Goal: Task Accomplishment & Management: Manage account settings

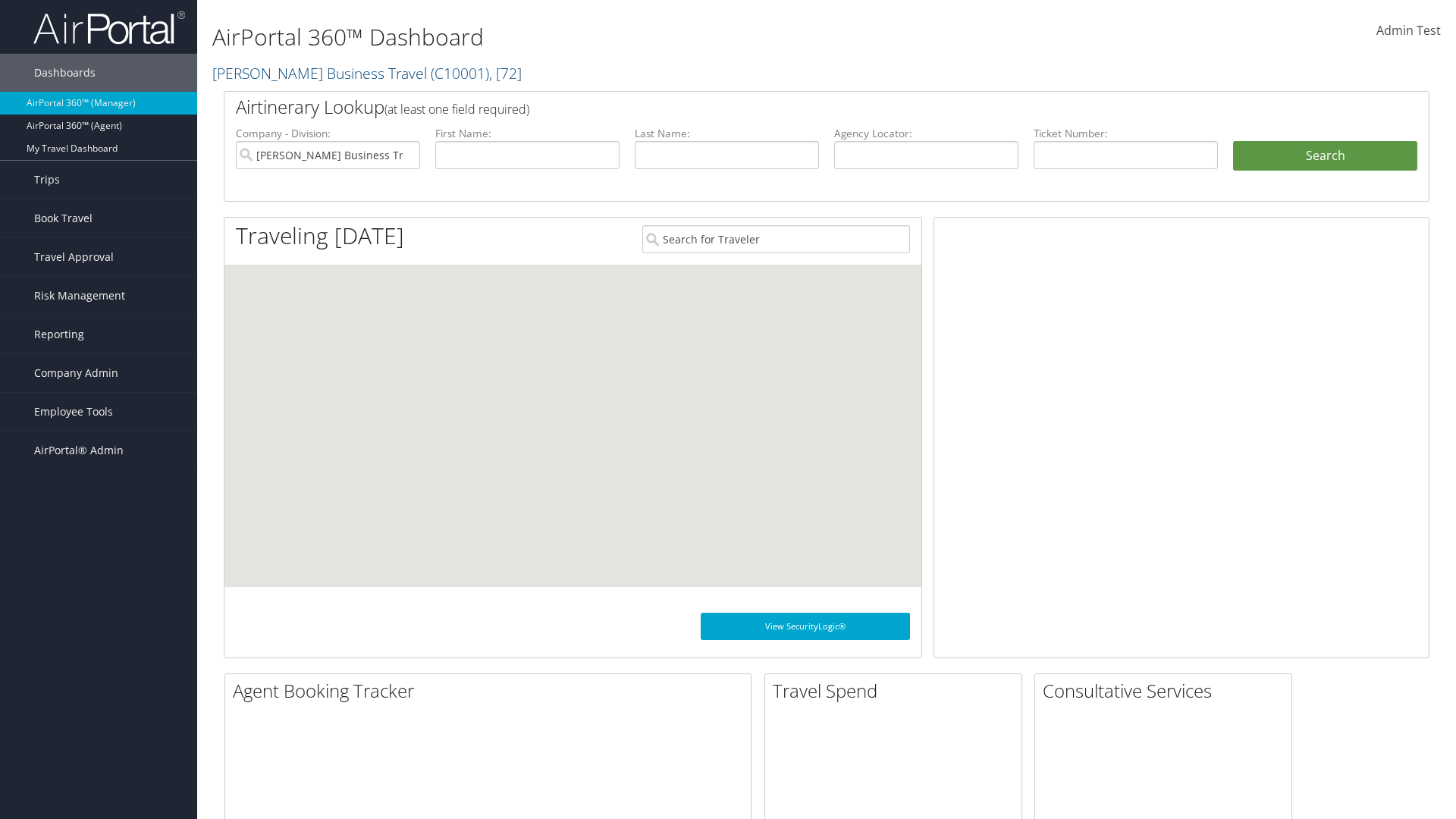
click at [99, 373] on span "Company Admin" at bounding box center [76, 373] width 84 height 38
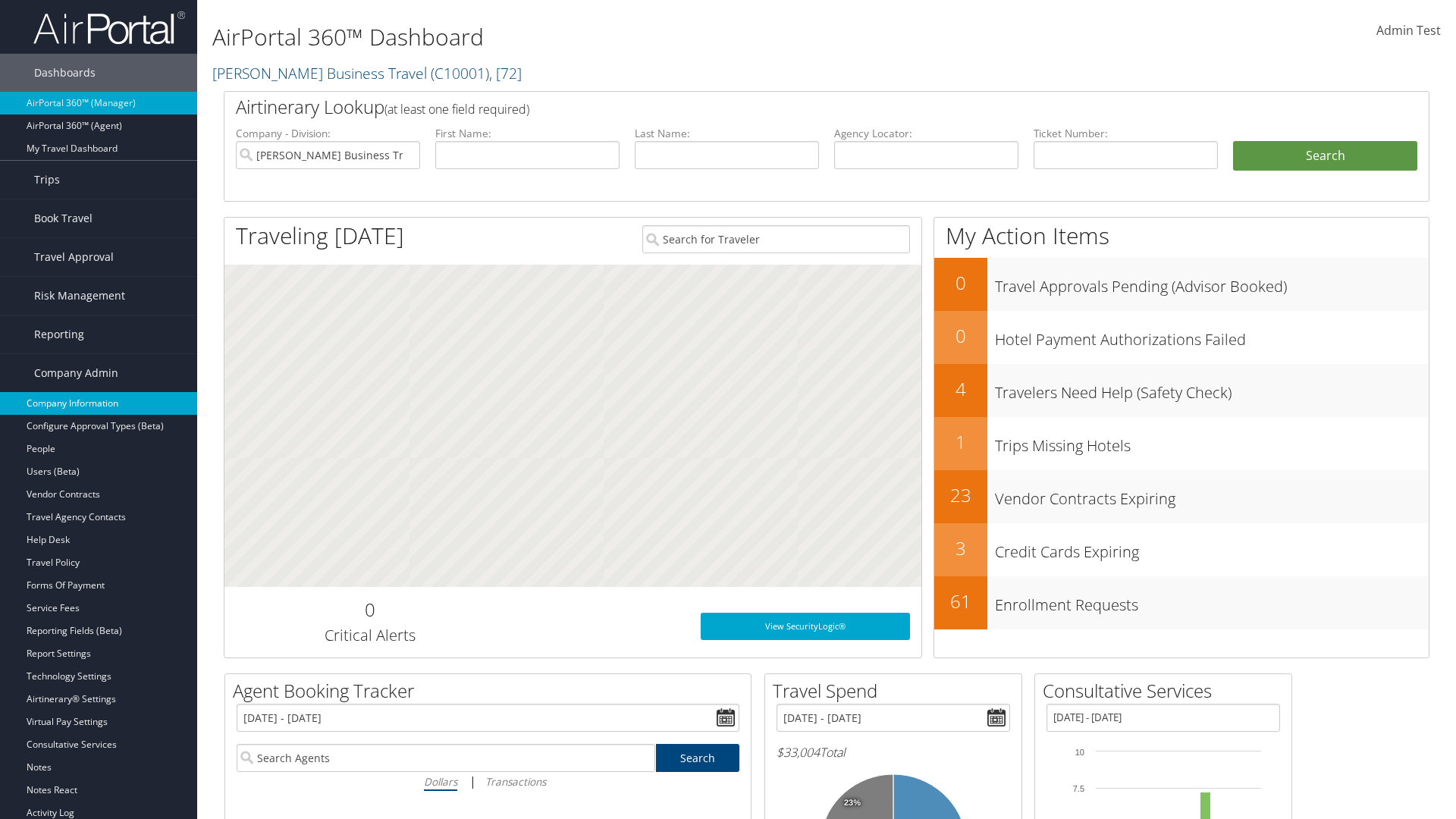
click at [99, 404] on link "Company Information" at bounding box center [99, 403] width 197 height 23
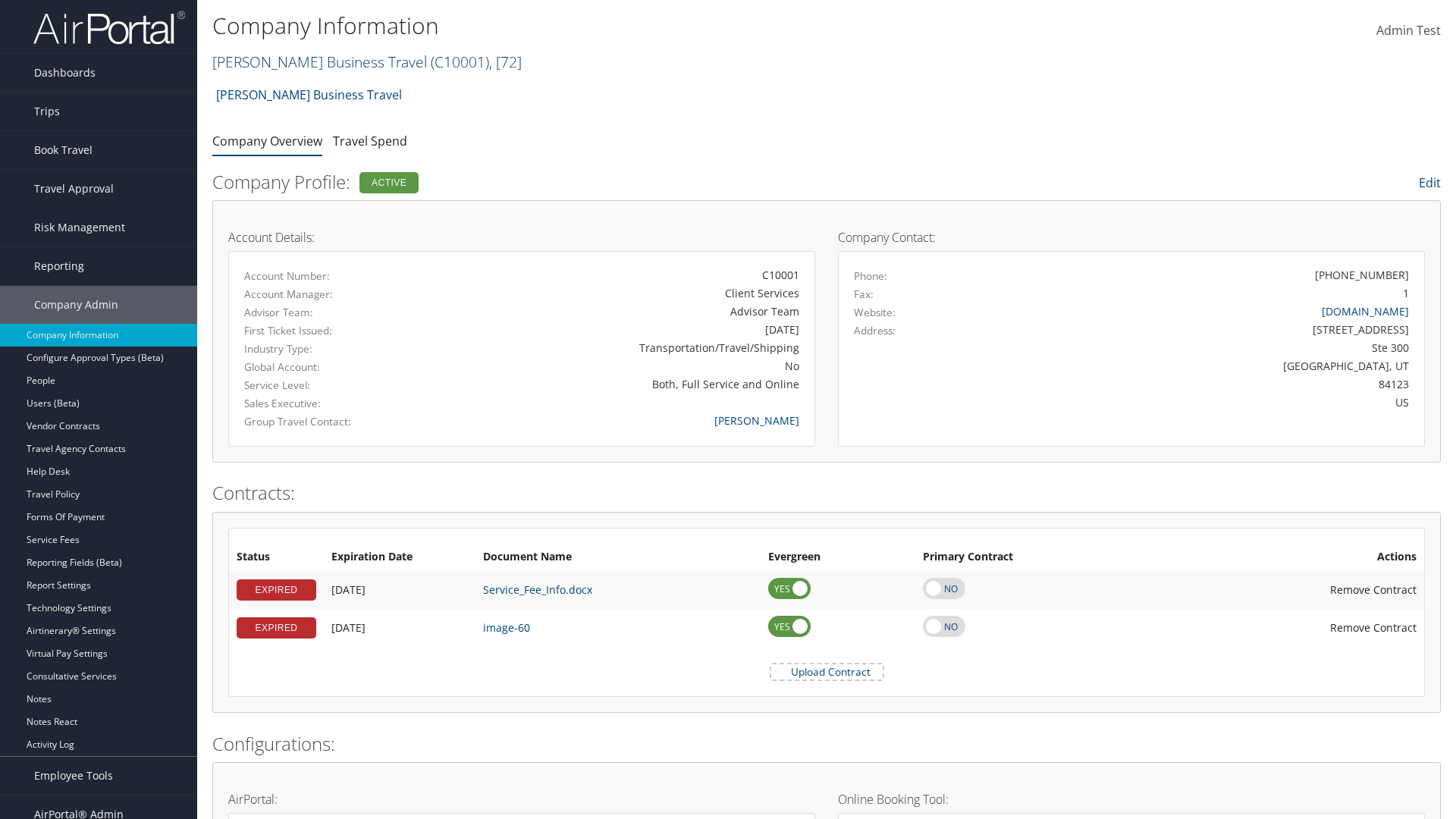
click at [312, 62] on link "Christopherson Business Travel ( C10001 ) , [ 72 ]" at bounding box center [367, 62] width 309 height 21
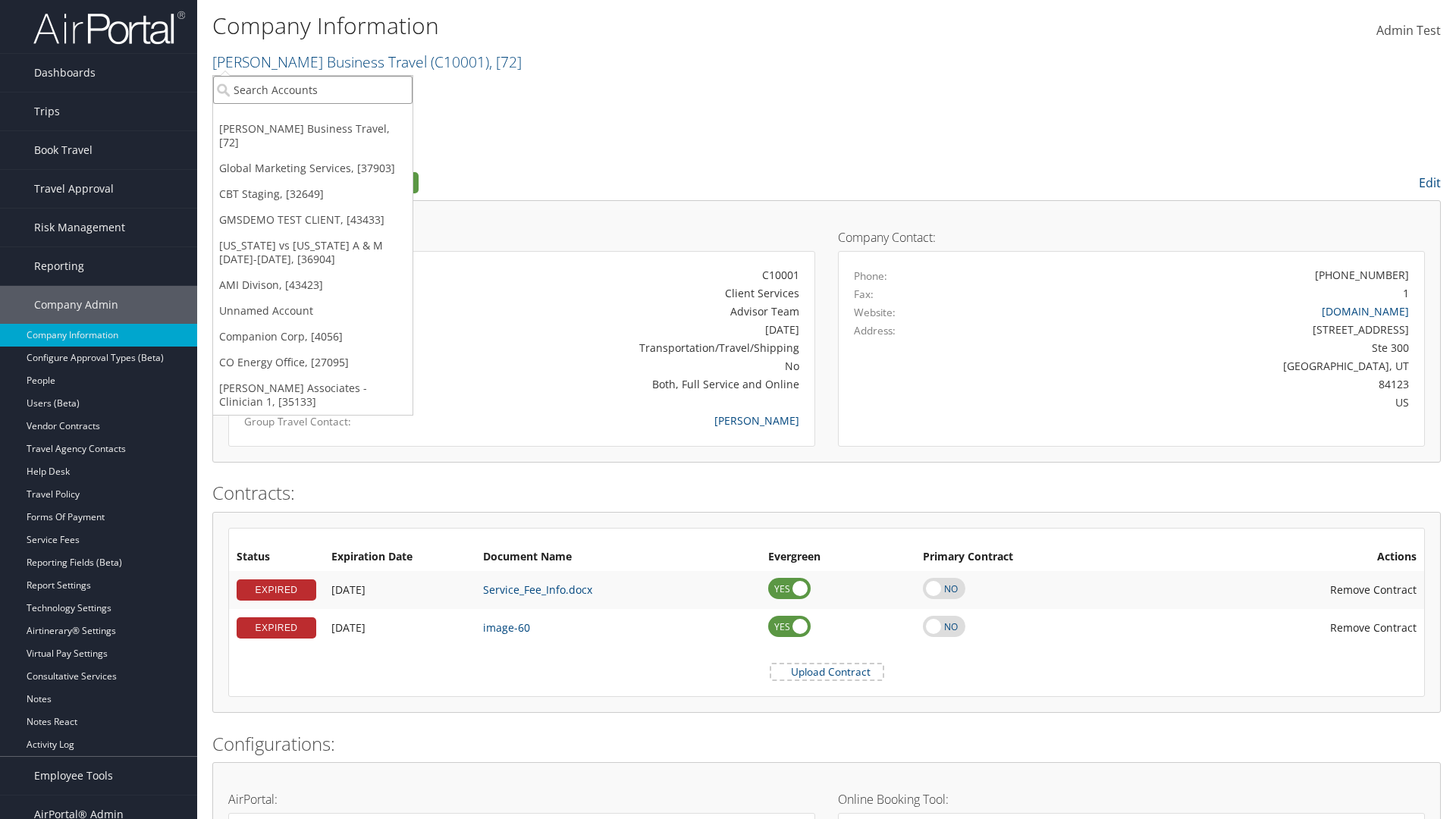
click at [312, 90] on input "search" at bounding box center [313, 90] width 199 height 28
type input "CBTSTG"
click at [312, 118] on div "CBT Staging (CBTSTG), [32649]" at bounding box center [312, 118] width 216 height 14
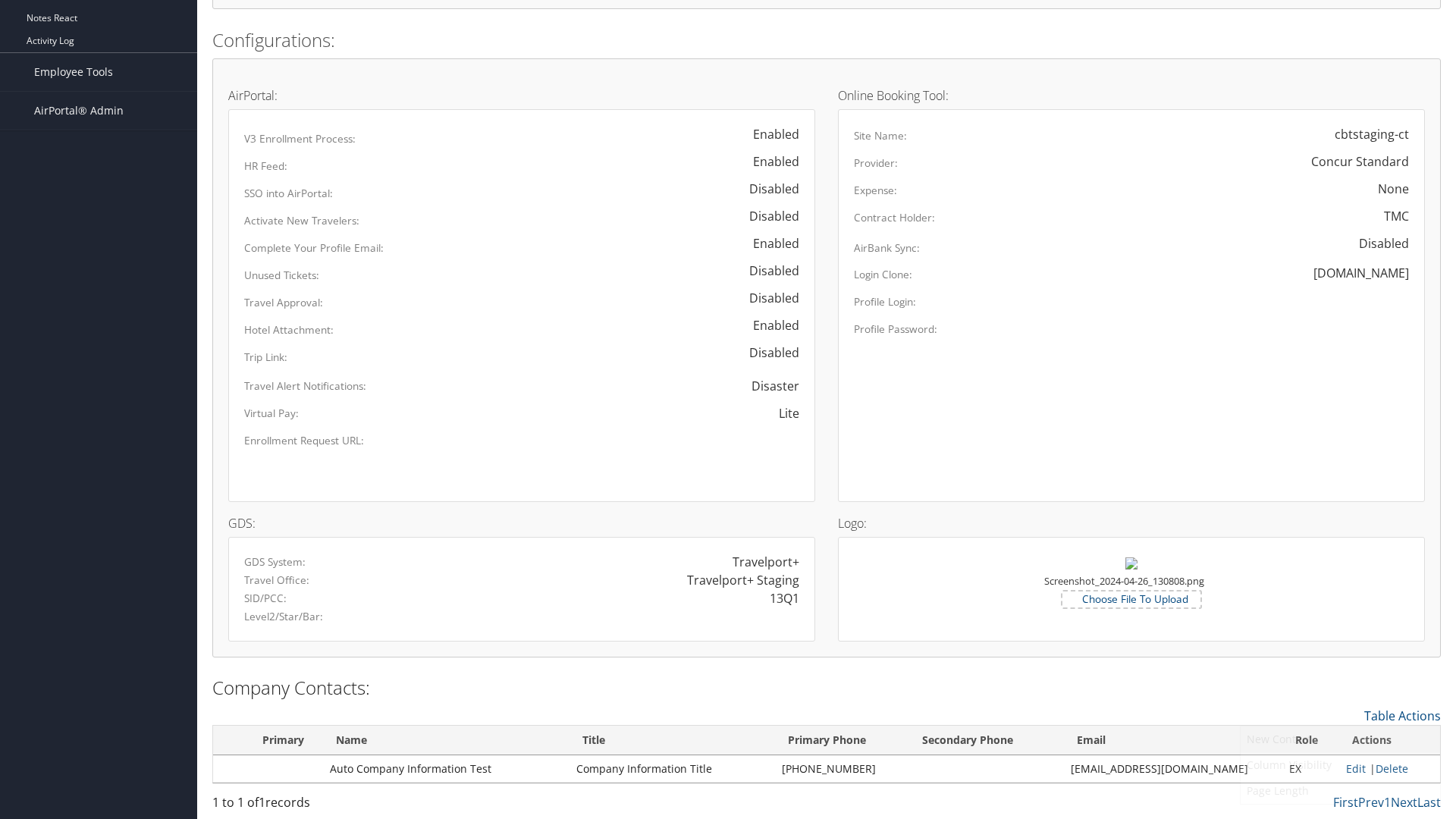
click at [1339, 738] on link "New Contact" at bounding box center [1340, 739] width 199 height 26
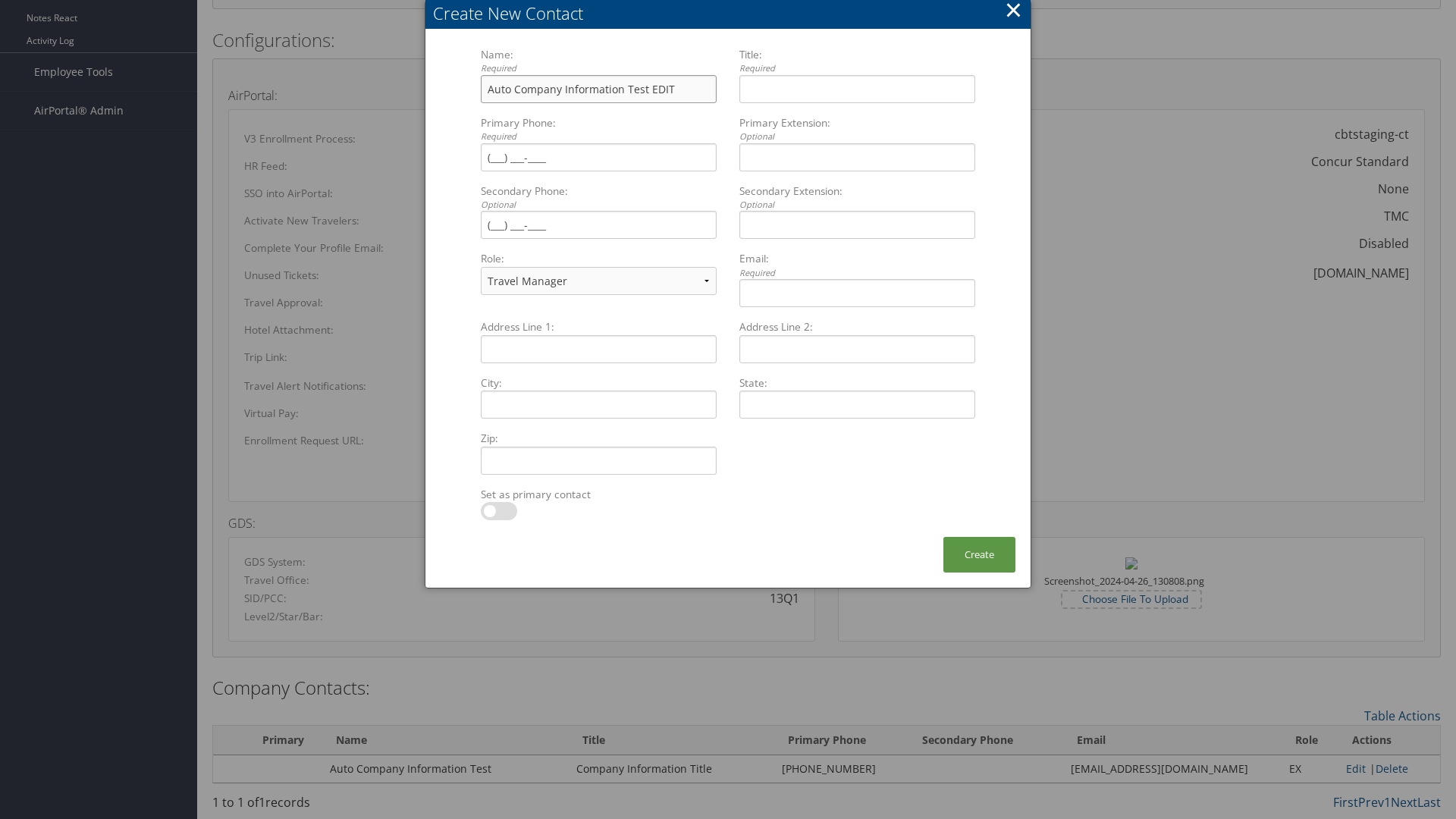
type input "Auto Company Information Test EDIT"
type input "Company Information Title EDIT"
type input "[PHONE_NUMBER]"
select select "EX"
type input "[PHONE_NUMBER]"
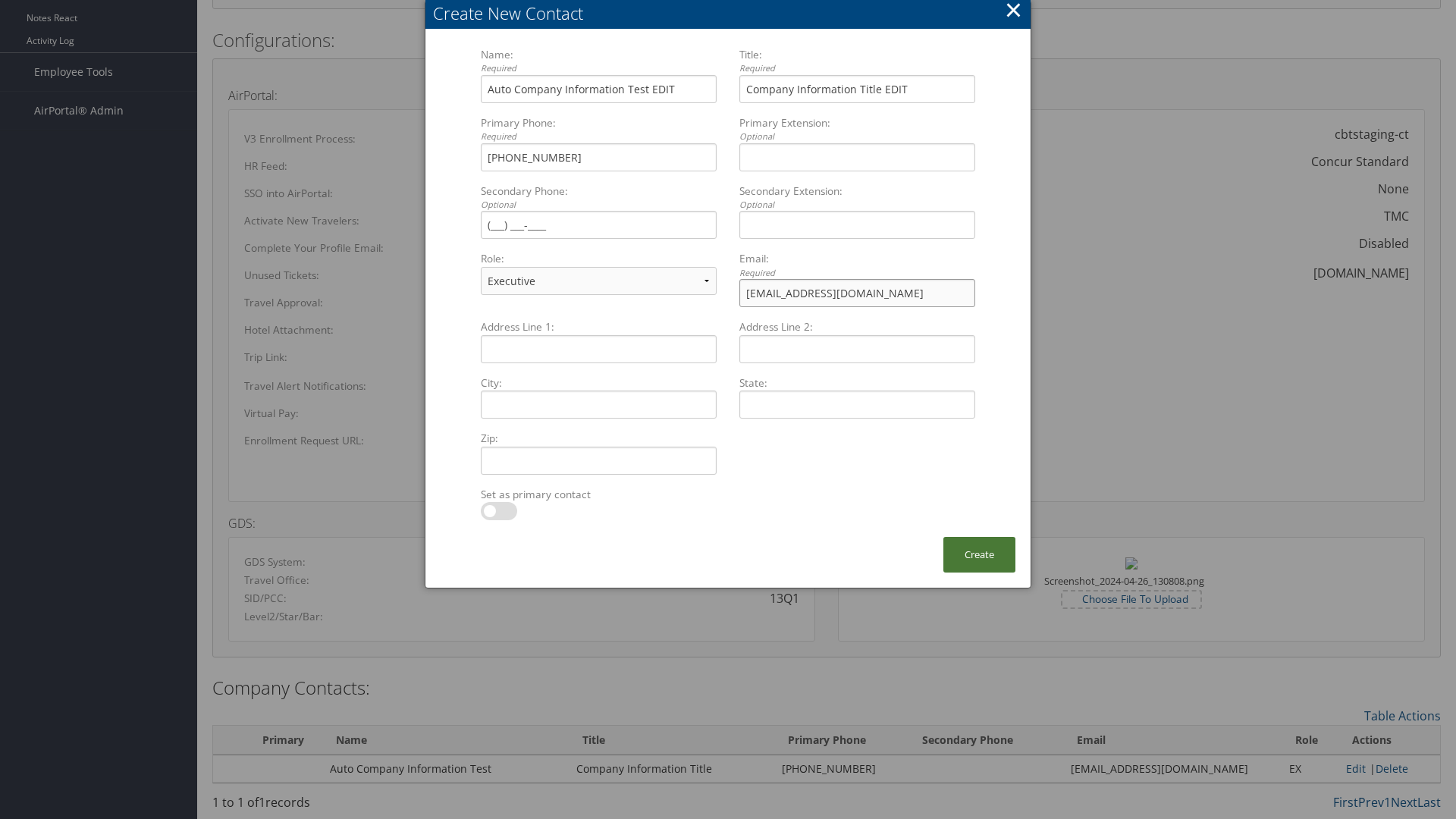
type input "[EMAIL_ADDRESS][DOMAIN_NAME]"
click at [979, 554] on button "Create" at bounding box center [979, 555] width 72 height 36
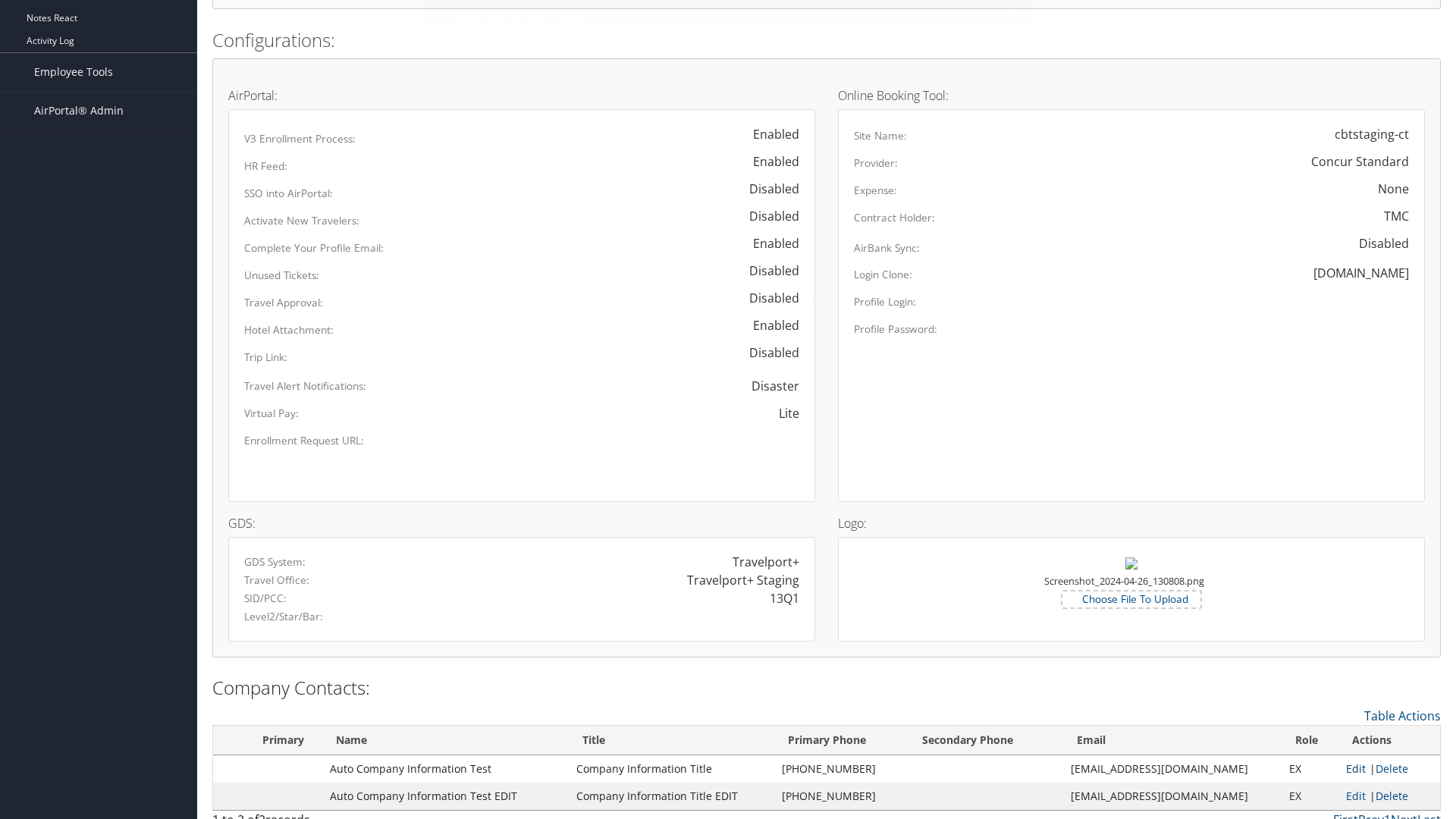
click at [1348, 768] on link "Edit" at bounding box center [1355, 768] width 20 height 14
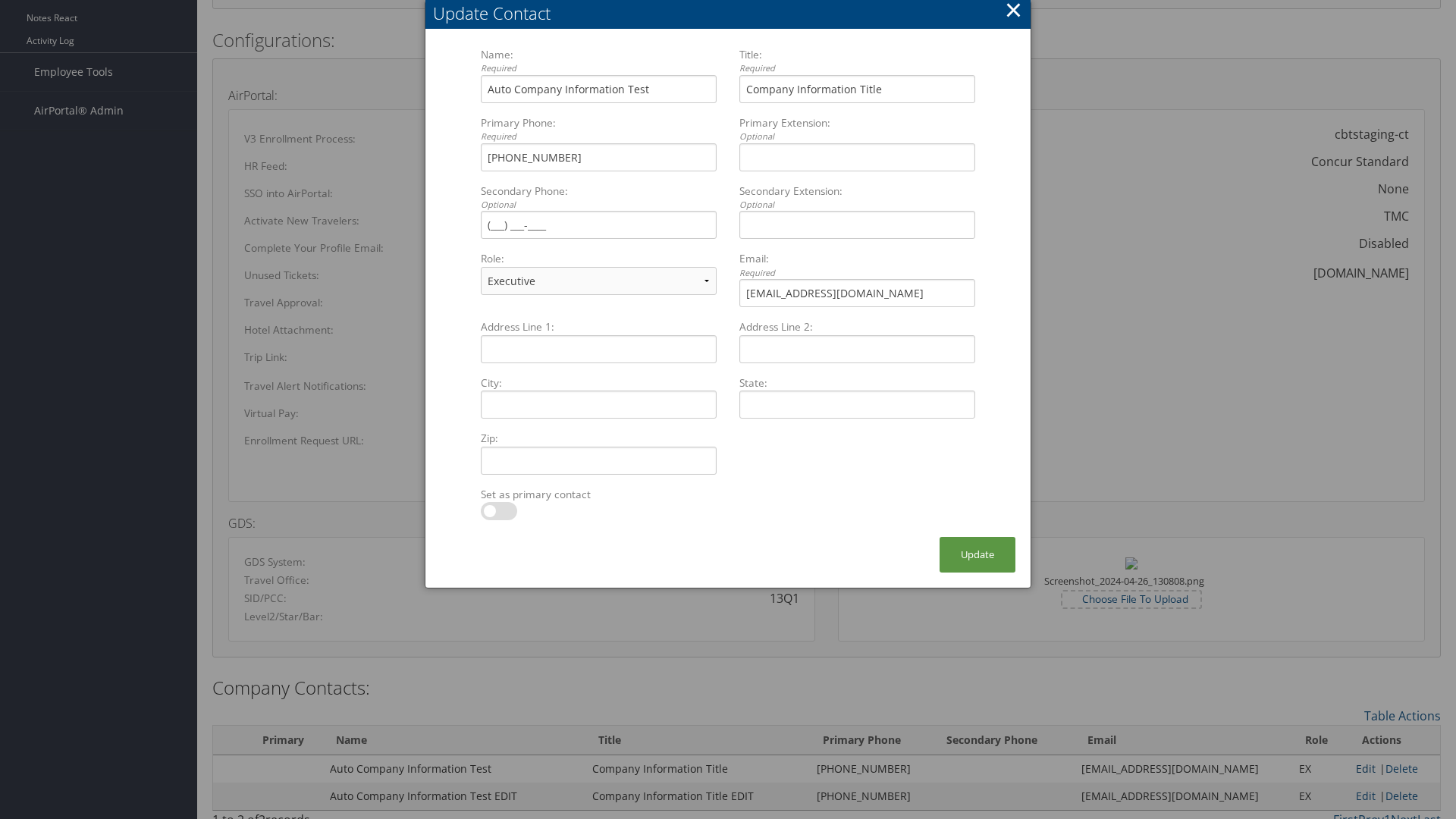
select select "FA"
click at [978, 554] on button "Update" at bounding box center [978, 555] width 76 height 36
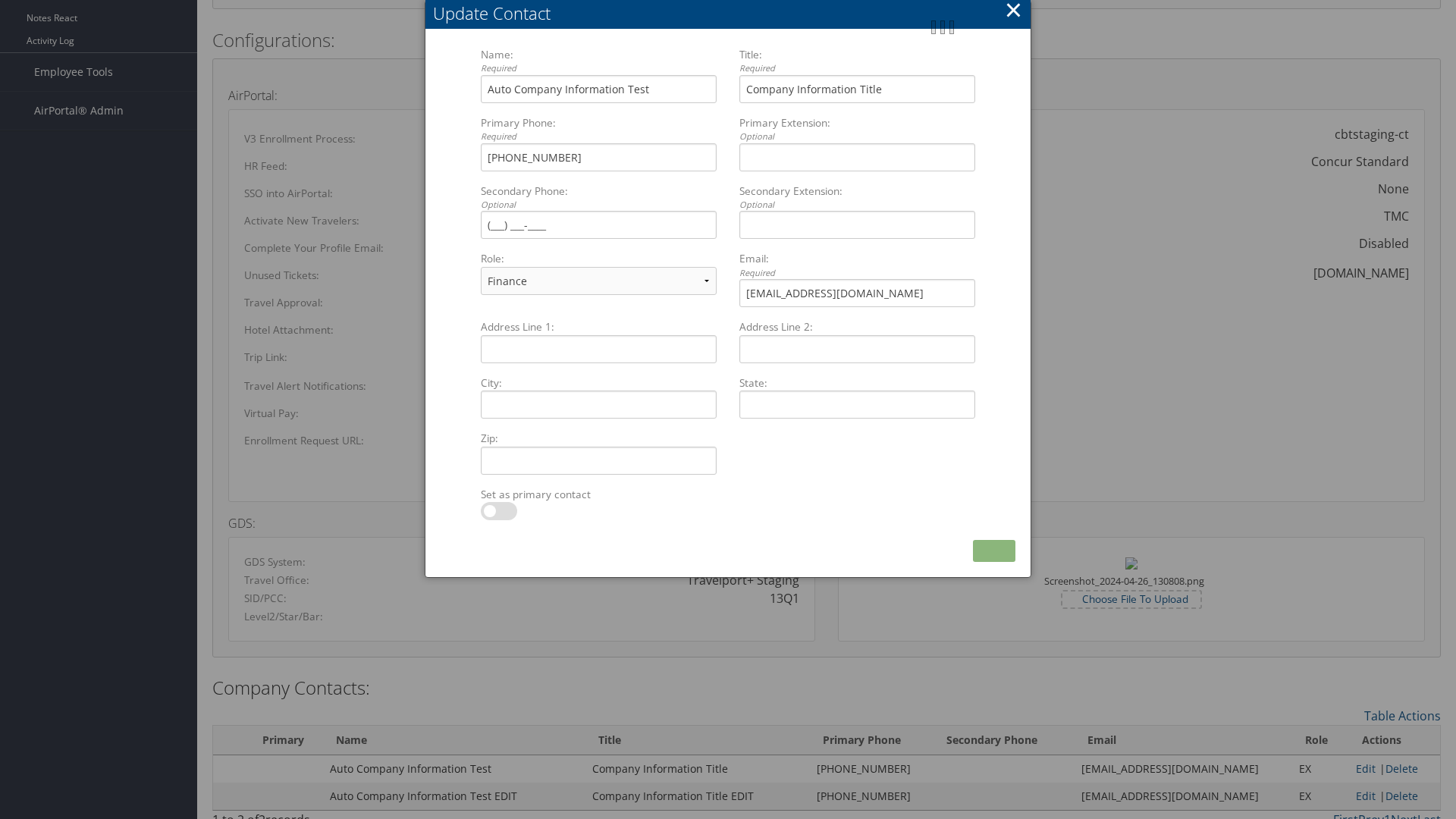
scroll to position [721, 0]
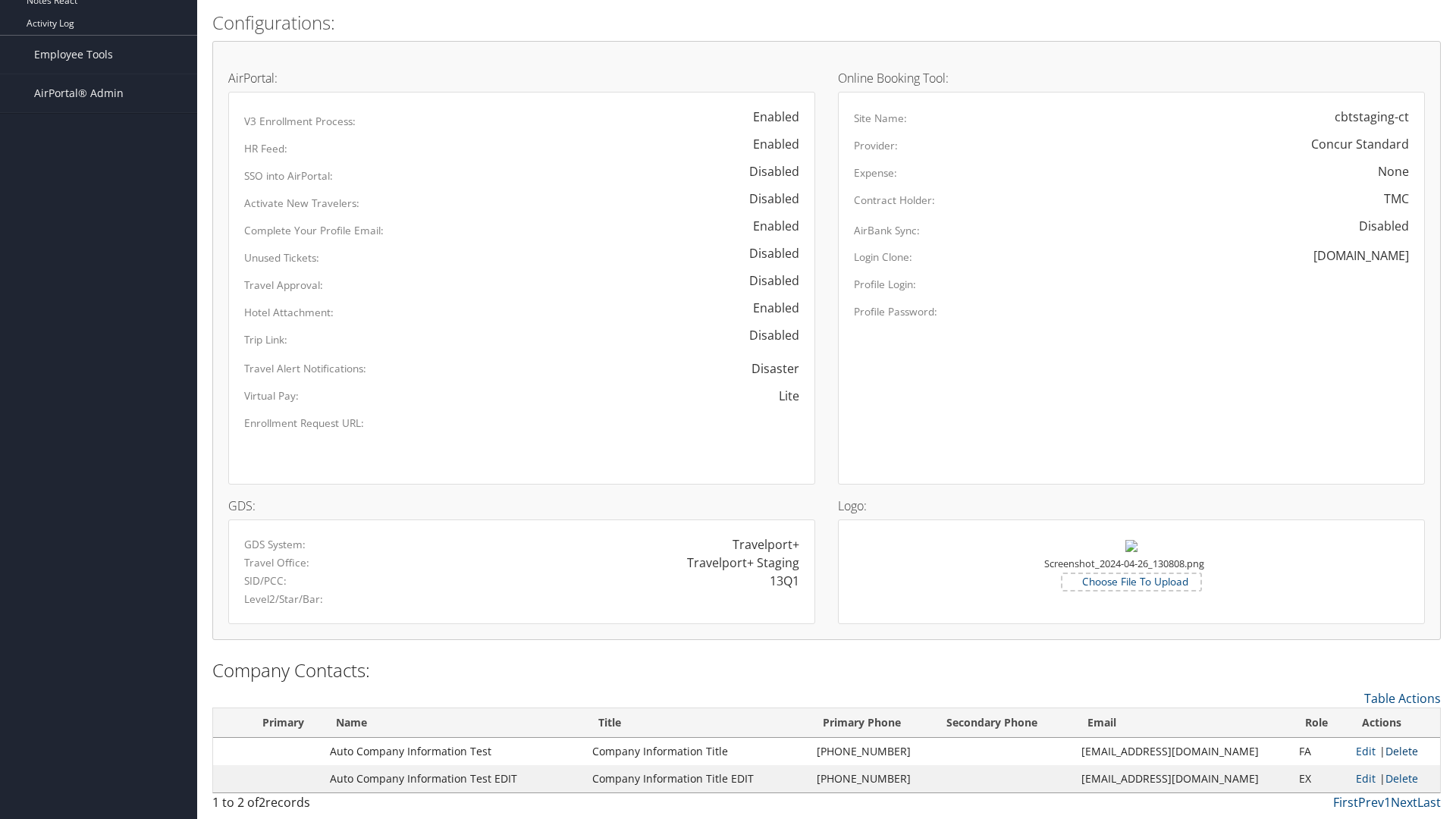
click at [1396, 750] on link "Delete" at bounding box center [1401, 750] width 33 height 14
